Goal: Task Accomplishment & Management: Manage account settings

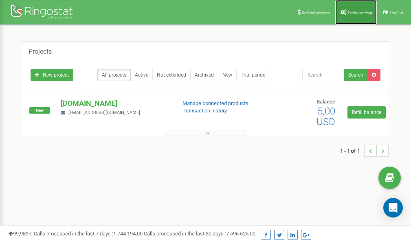
click at [352, 13] on span "Profile settings" at bounding box center [360, 13] width 25 height 4
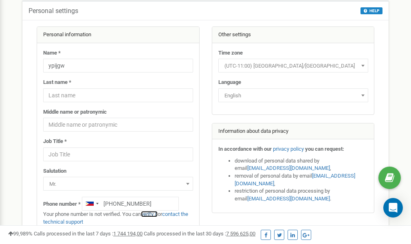
click at [153, 214] on link "verify it" at bounding box center [149, 214] width 17 height 6
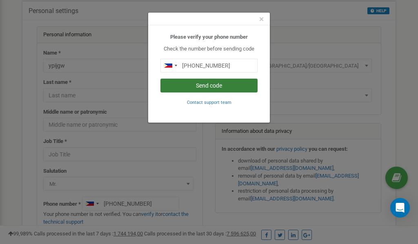
click at [202, 86] on button "Send code" at bounding box center [208, 86] width 97 height 14
